Goal: Information Seeking & Learning: Learn about a topic

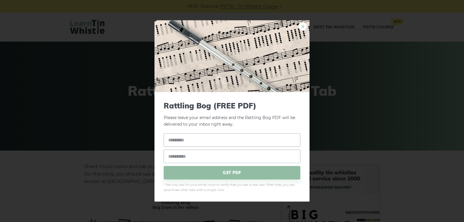
click at [305, 28] on link "×" at bounding box center [302, 26] width 9 height 9
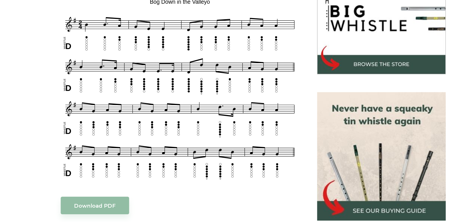
scroll to position [175, 0]
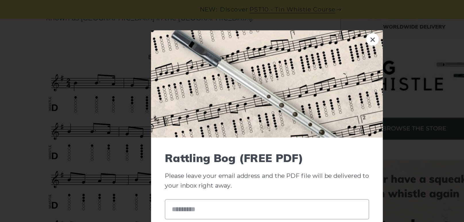
scroll to position [167, 0]
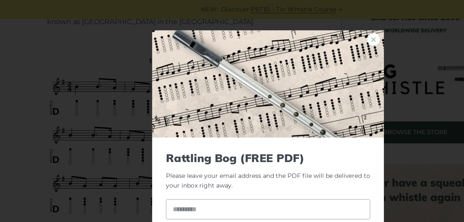
click at [304, 27] on link "×" at bounding box center [302, 26] width 9 height 9
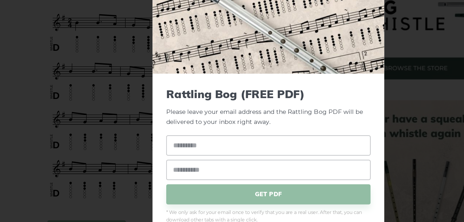
drag, startPoint x: 84, startPoint y: 82, endPoint x: 78, endPoint y: 107, distance: 25.5
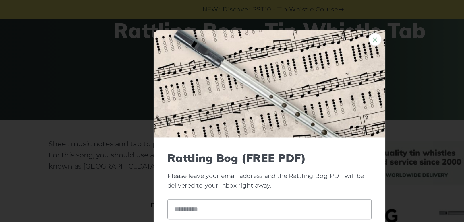
click at [302, 27] on link "×" at bounding box center [302, 26] width 9 height 9
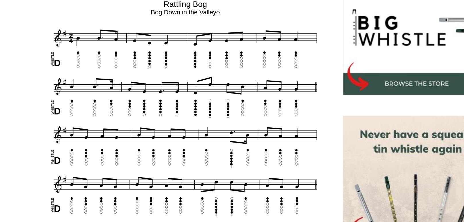
scroll to position [127, 0]
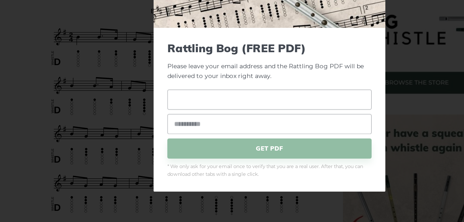
click at [242, 136] on input "text" at bounding box center [232, 139] width 137 height 13
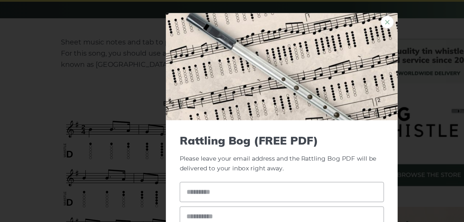
click at [305, 26] on link "×" at bounding box center [302, 26] width 9 height 9
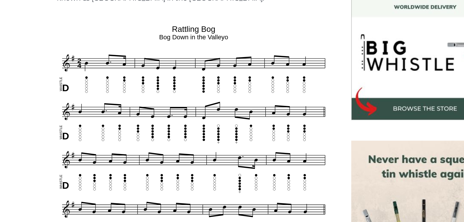
scroll to position [113, 0]
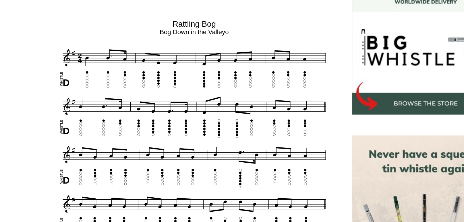
click at [326, 171] on img at bounding box center [330, 213] width 99 height 99
